Goal: Use online tool/utility: Utilize a website feature to perform a specific function

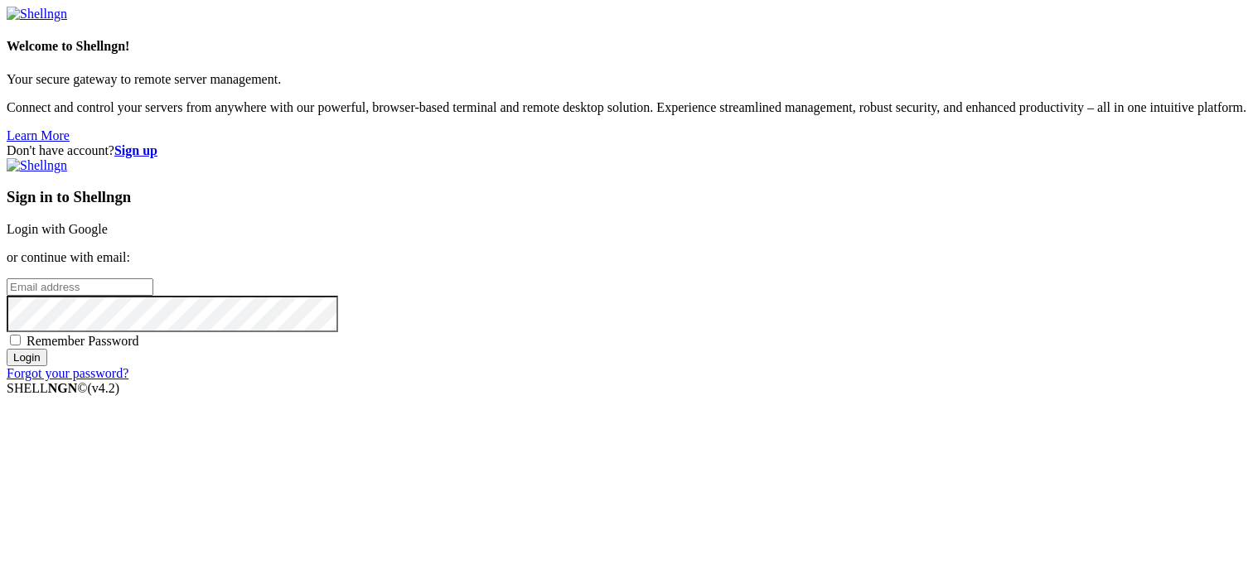
click at [108, 222] on link "Login with Google" at bounding box center [57, 229] width 101 height 14
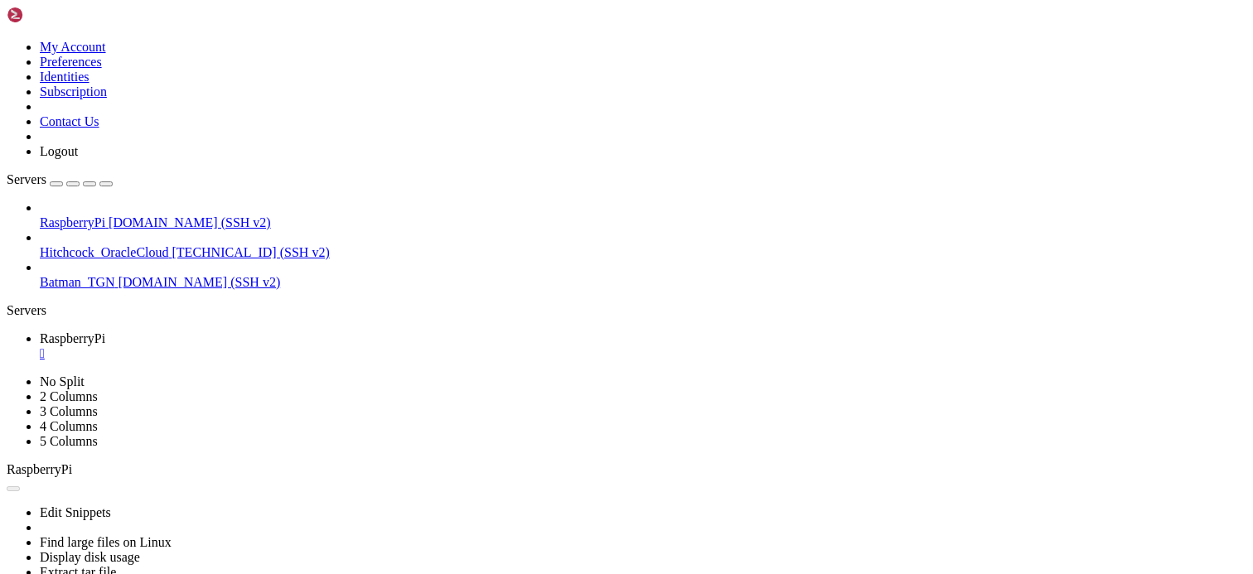
click at [312, 346] on div "" at bounding box center [643, 353] width 1207 height 15
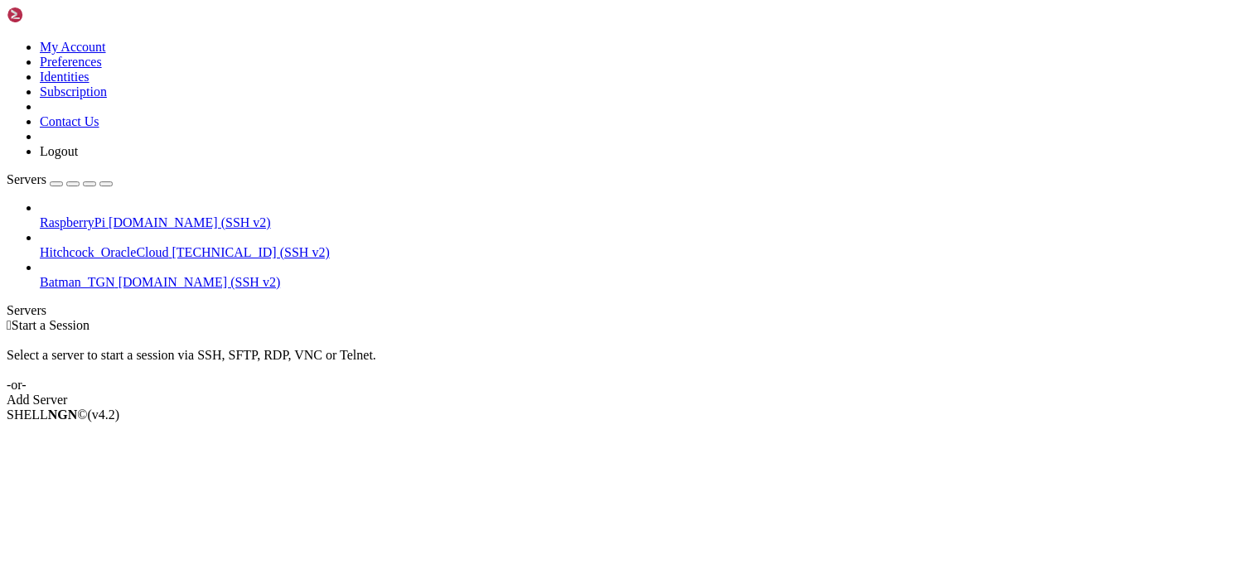
click at [1125, 423] on div "SHELL NGN © (v 4.2 )" at bounding box center [627, 415] width 1240 height 15
click at [752, 343] on div " Start a Session Select a server to start a session via SSH, SFTP, RDP, VNC or…" at bounding box center [627, 363] width 1240 height 90
click at [1245, 408] on div " Start a Session Select a server to start a session via SSH, SFTP, RDP, VNC or…" at bounding box center [627, 363] width 1240 height 90
click at [520, 318] on div " Start a Session Select a server to start a session via SSH, SFTP, RDP, VNC or…" at bounding box center [627, 363] width 1240 height 90
click at [704, 318] on div " Start a Session Select a server to start a session via SSH, SFTP, RDP, VNC or…" at bounding box center [627, 363] width 1240 height 90
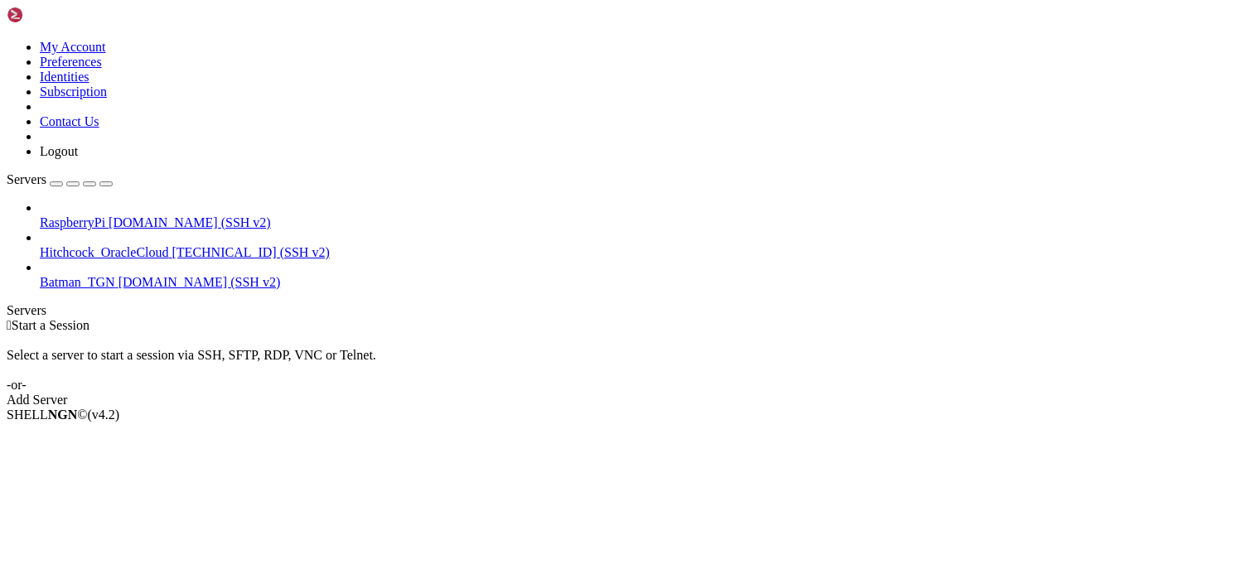
click at [40, 215] on icon at bounding box center [40, 215] width 0 height 0
click at [109, 215] on span "[DOMAIN_NAME] (SSH v2)" at bounding box center [190, 222] width 162 height 14
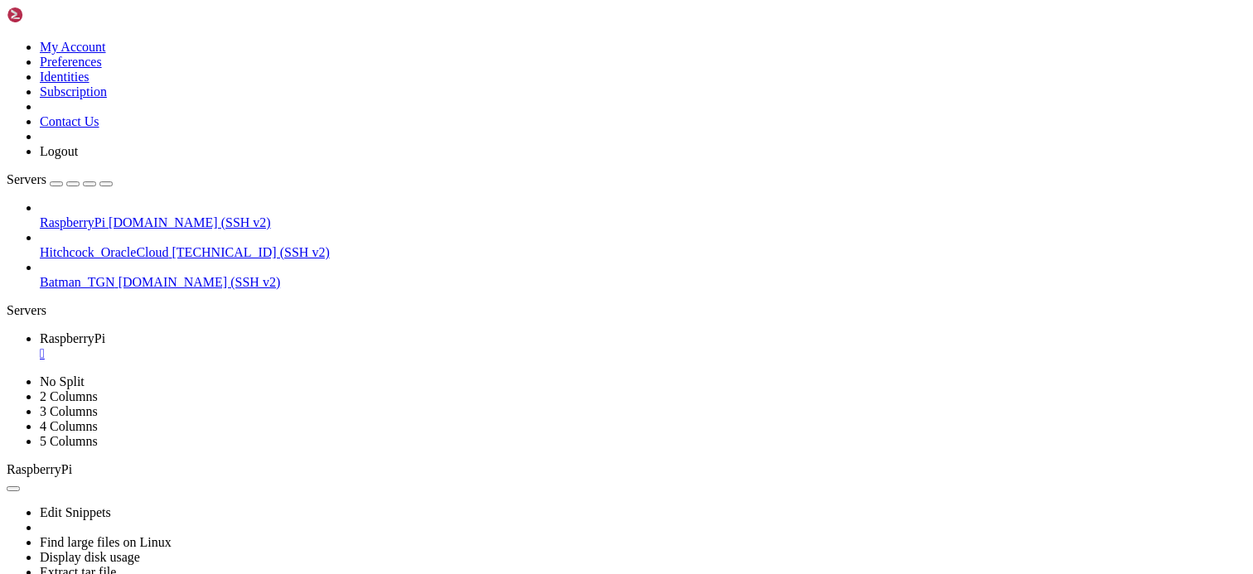
click at [323, 331] on link "RaspberryPi " at bounding box center [643, 346] width 1207 height 30
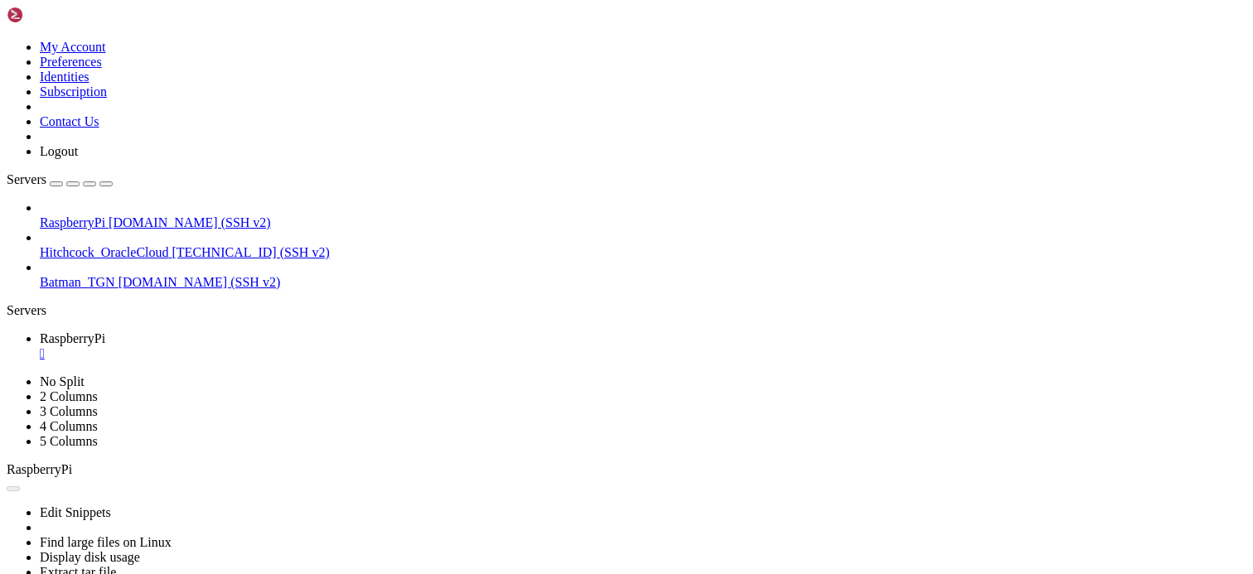
click at [315, 346] on div "" at bounding box center [643, 353] width 1207 height 15
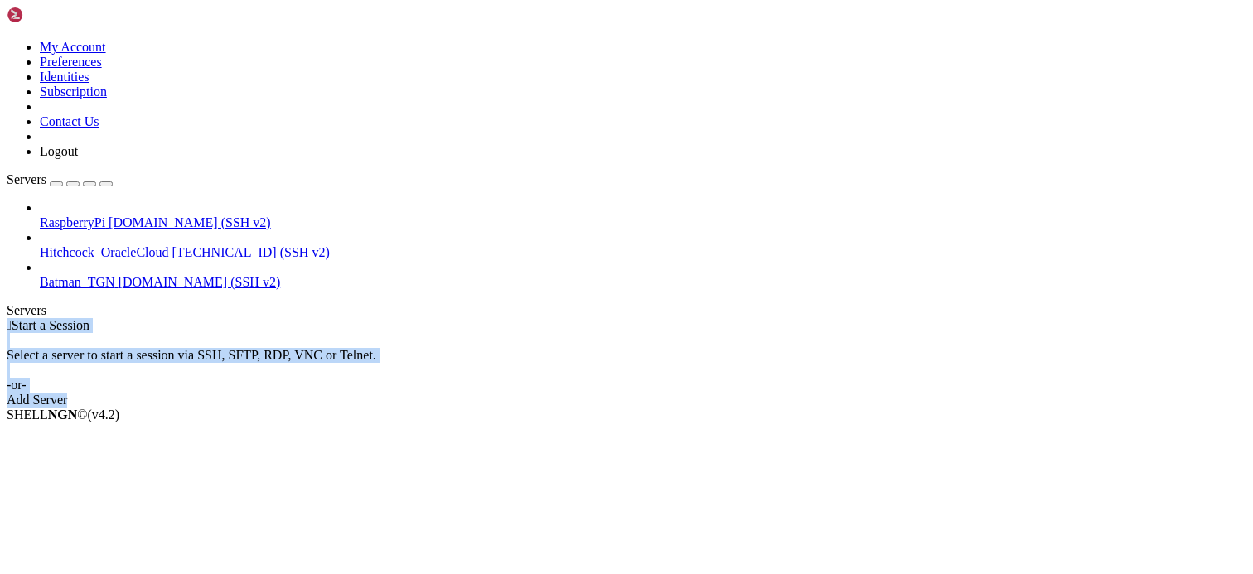
click at [1252, 429] on html "Loading... My Account Preferences Identities Subscription Contact Us Logout Ser…" at bounding box center [626, 214] width 1253 height 429
click at [470, 318] on div " Start a Session Select a server to start a session via SSH, SFTP, RDP, VNC or…" at bounding box center [627, 363] width 1240 height 90
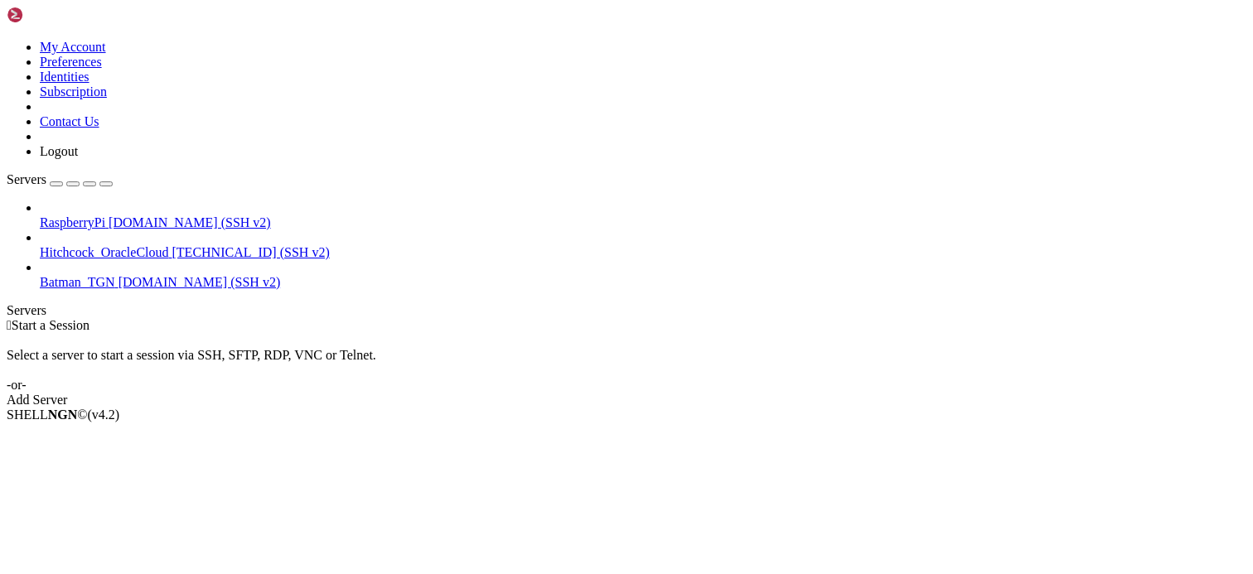
click at [157, 215] on span "[DOMAIN_NAME] (SSH v2)" at bounding box center [190, 222] width 162 height 14
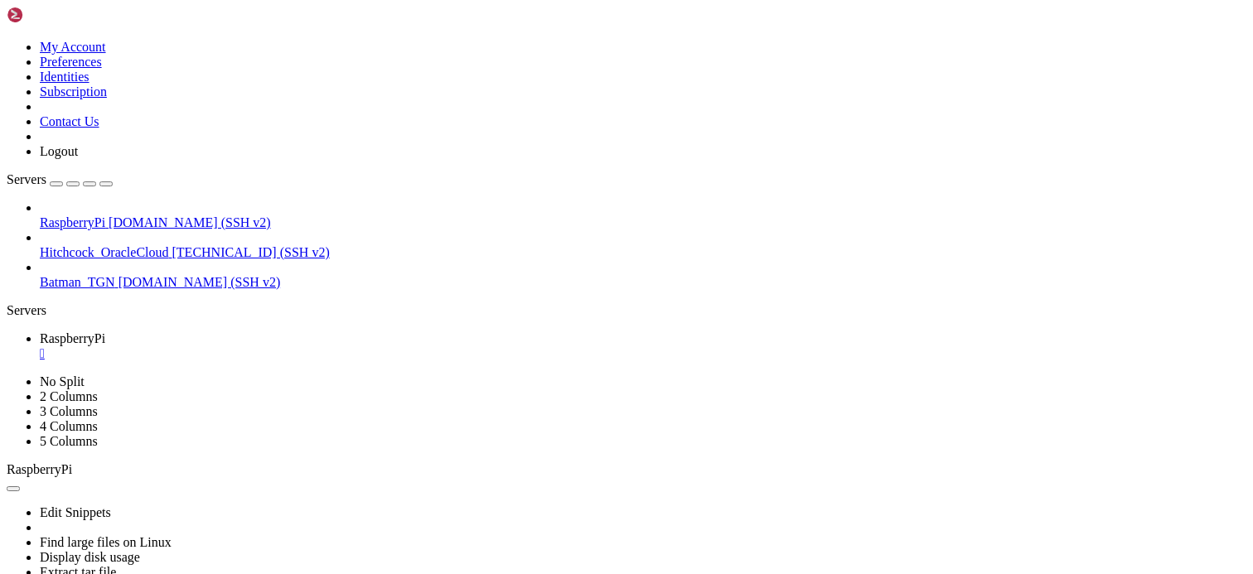
scroll to position [315, 0]
click at [312, 346] on div "" at bounding box center [643, 353] width 1207 height 15
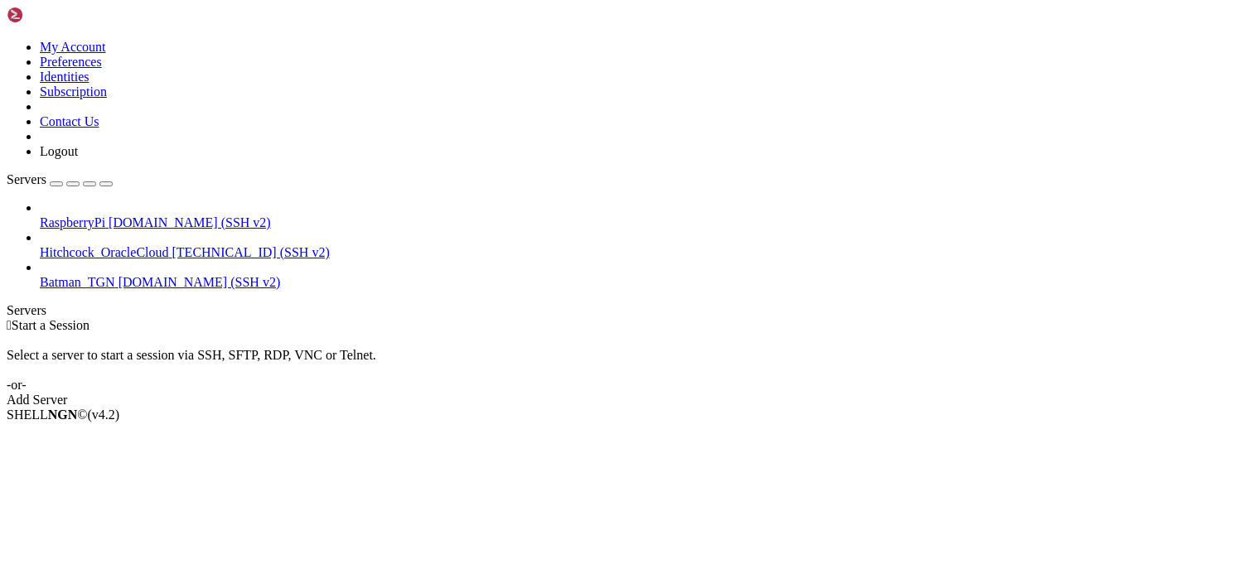
click at [488, 318] on div " Start a Session Select a server to start a session via SSH, SFTP, RDP, VNC or…" at bounding box center [627, 363] width 1240 height 90
click at [584, 365] on div " Start a Session Select a server to start a session via SSH, SFTP, RDP, VNC or…" at bounding box center [627, 363] width 1240 height 90
click at [1207, 408] on div " Start a Session Select a server to start a session via SSH, SFTP, RDP, VNC or…" at bounding box center [627, 363] width 1240 height 90
click at [653, 408] on div " Start a Session Select a server to start a session via SSH, SFTP, RDP, VNC or…" at bounding box center [627, 363] width 1240 height 90
click at [461, 333] on div "Select a server to start a session via SSH, SFTP, RDP, VNC or Telnet. -or-" at bounding box center [627, 363] width 1240 height 60
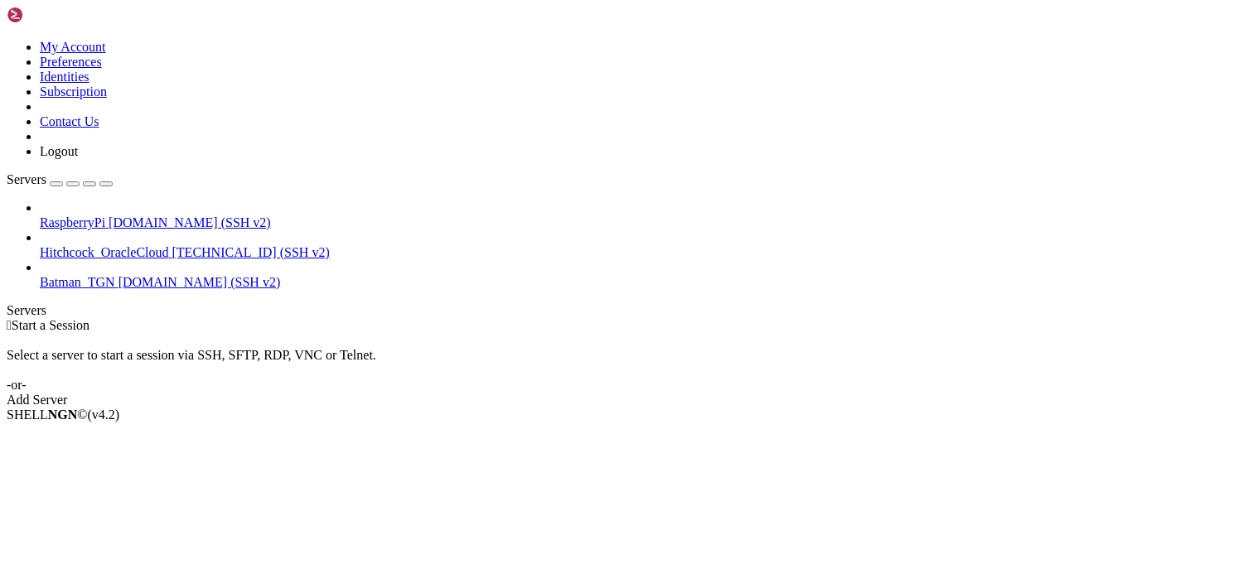
click at [566, 383] on div " Start a Session Select a server to start a session via SSH, SFTP, RDP, VNC or…" at bounding box center [627, 363] width 1240 height 90
click at [419, 329] on div " Start a Session Select a server to start a session via SSH, SFTP, RDP, VNC or…" at bounding box center [627, 363] width 1240 height 90
click at [1235, 408] on div " Start a Session Select a server to start a session via SSH, SFTP, RDP, VNC or…" at bounding box center [627, 363] width 1240 height 90
click at [701, 333] on div "Select a server to start a session via SSH, SFTP, RDP, VNC or Telnet. -or-" at bounding box center [627, 363] width 1240 height 60
click at [392, 318] on div " Start a Session Select a server to start a session via SSH, SFTP, RDP, VNC or…" at bounding box center [627, 363] width 1240 height 90
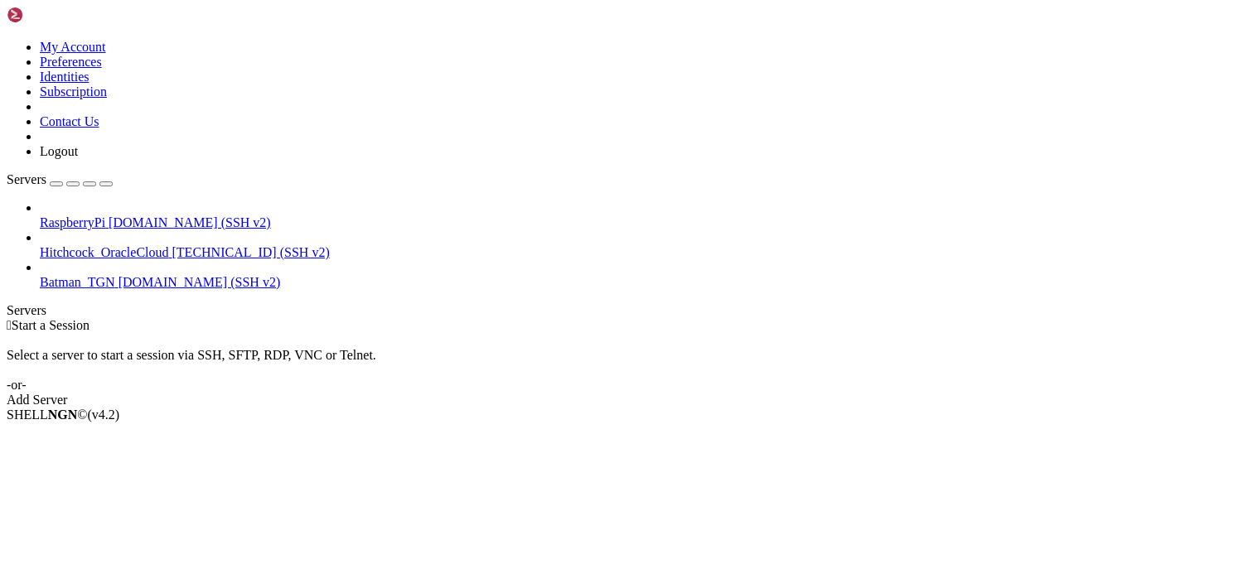
click at [993, 408] on div " Start a Session Select a server to start a session via SSH, SFTP, RDP, VNC or…" at bounding box center [627, 363] width 1240 height 90
